Goal: Navigation & Orientation: Find specific page/section

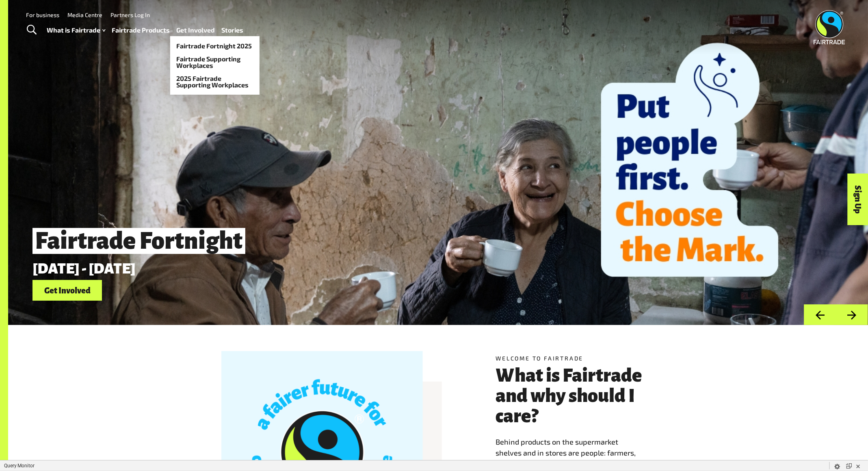
click at [188, 30] on link "Get Involved" at bounding box center [196, 30] width 39 height 12
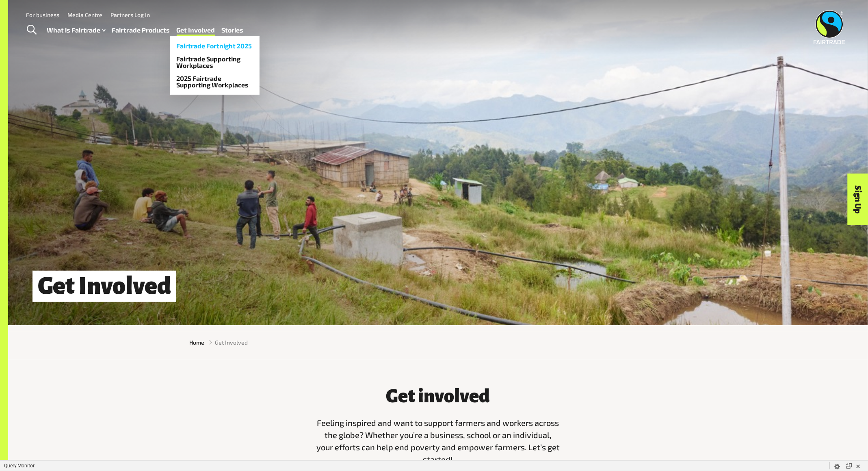
click at [199, 46] on link "Fairtrade Fortnight 2025" at bounding box center [214, 45] width 89 height 13
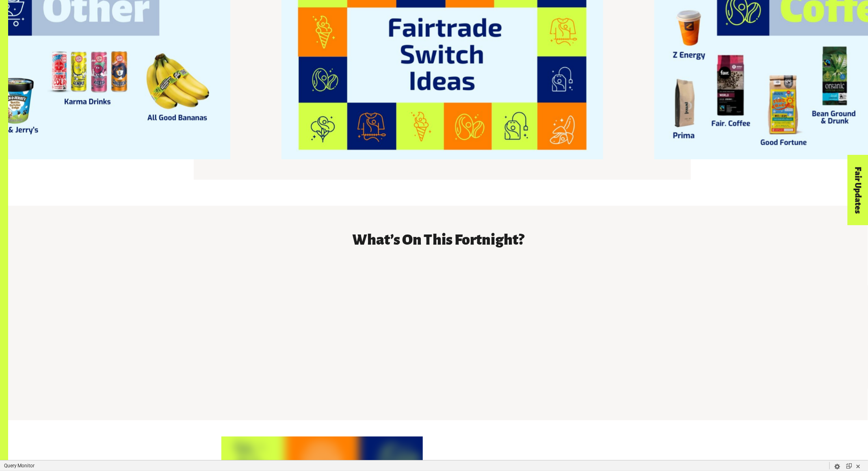
scroll to position [1228, 0]
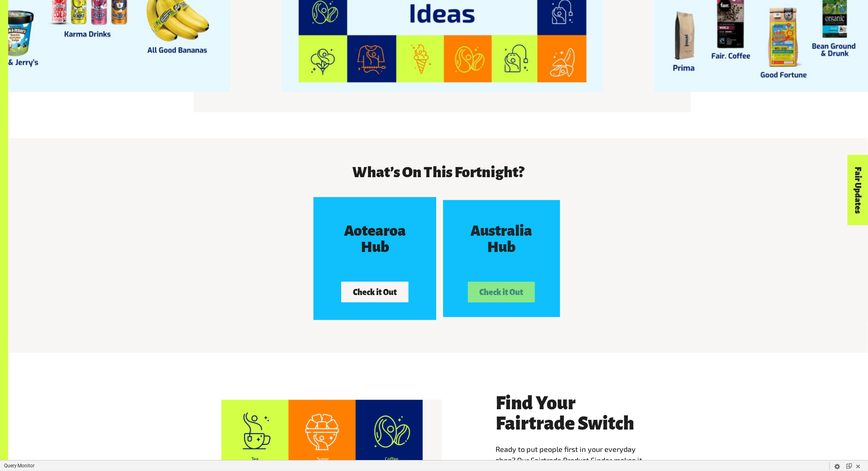
click at [381, 284] on button "Check it Out" at bounding box center [374, 291] width 67 height 20
